Goal: Task Accomplishment & Management: Manage account settings

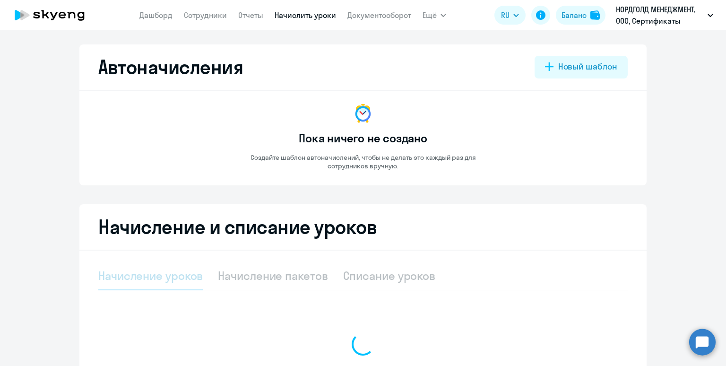
select select "10"
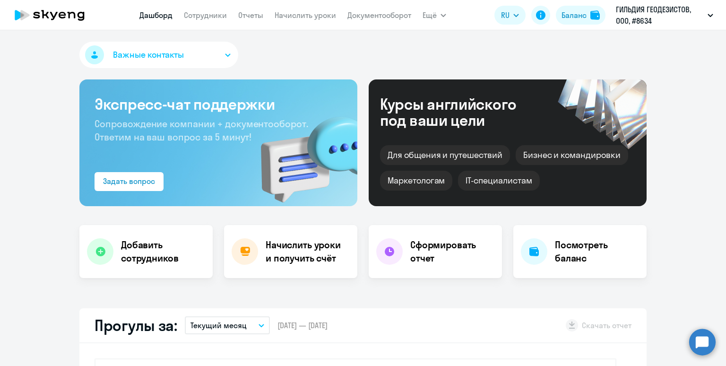
select select "30"
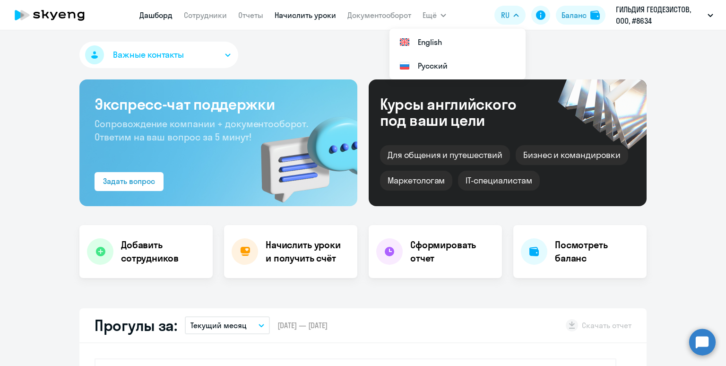
click at [288, 14] on link "Начислить уроки" at bounding box center [305, 14] width 61 height 9
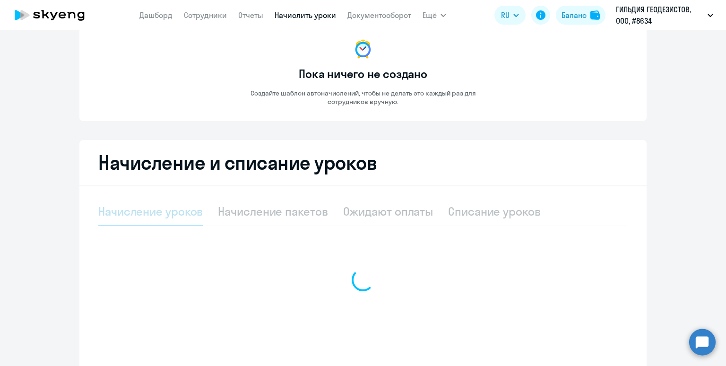
select select "10"
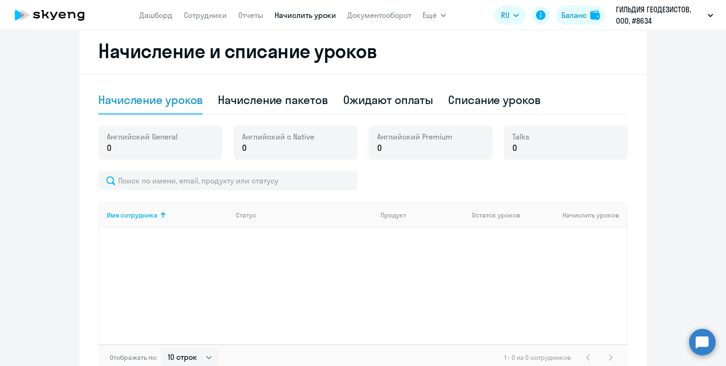
scroll to position [215, 0]
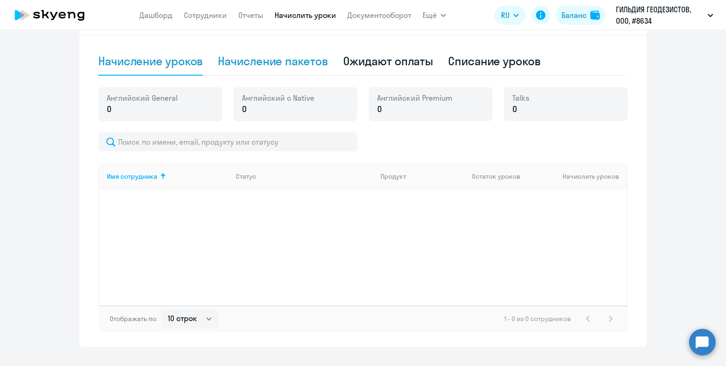
click at [264, 68] on div "Начисление пакетов" at bounding box center [273, 61] width 110 height 28
select select "10"
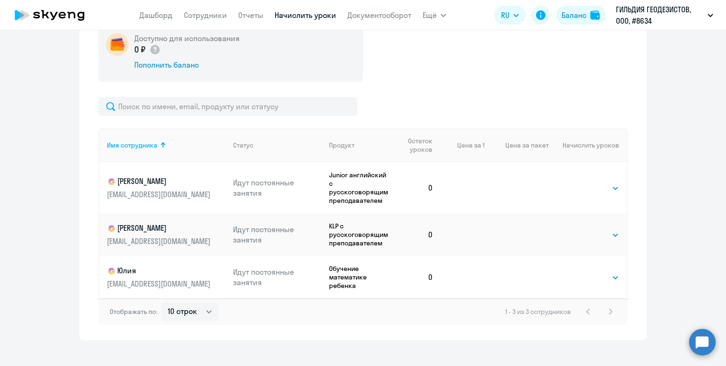
scroll to position [292, 0]
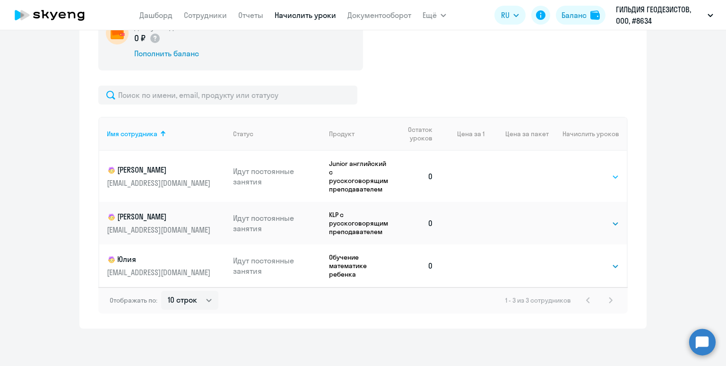
click at [601, 176] on select "Выбрать 4 8 16 32 64 96 128" at bounding box center [600, 176] width 39 height 11
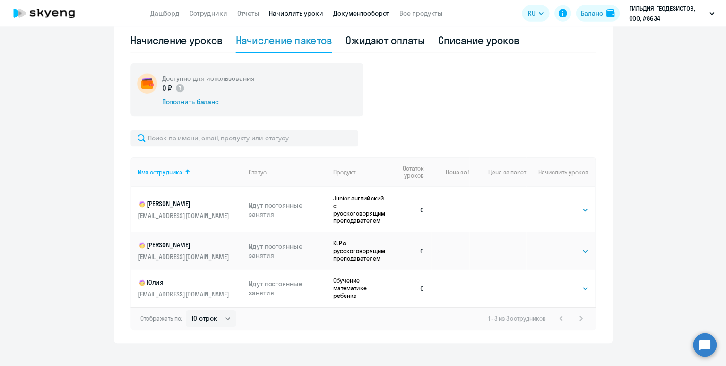
scroll to position [230, 0]
